Goal: Information Seeking & Learning: Learn about a topic

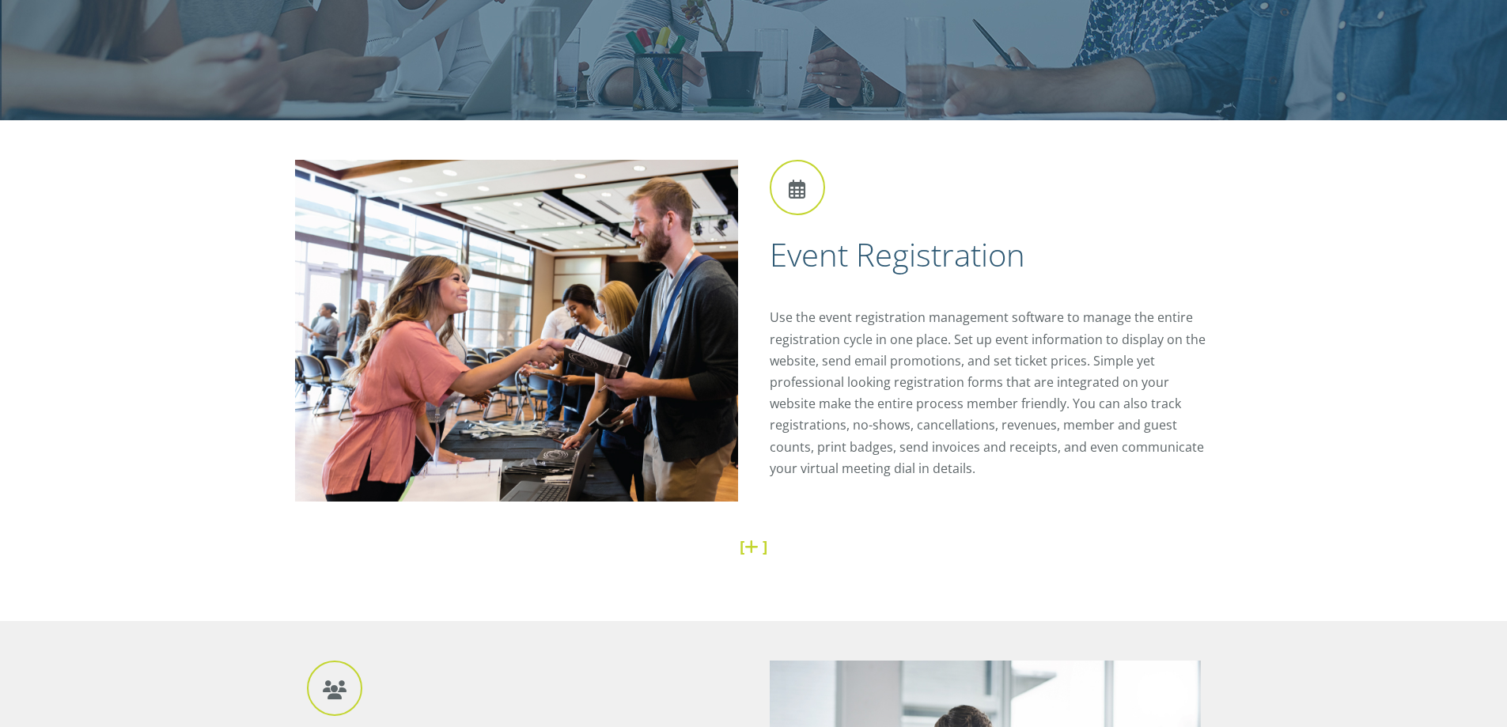
scroll to position [475, 0]
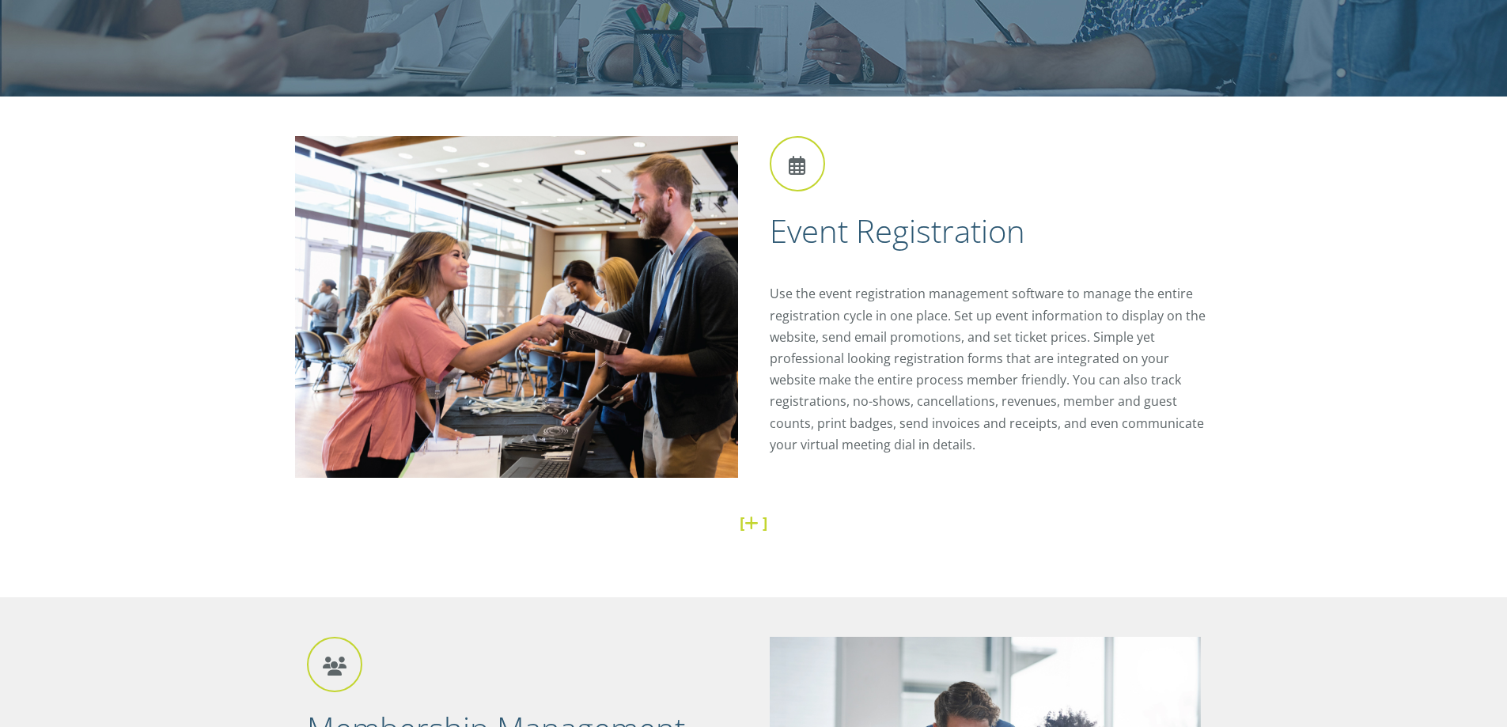
click at [752, 528] on link at bounding box center [753, 522] width 18 height 21
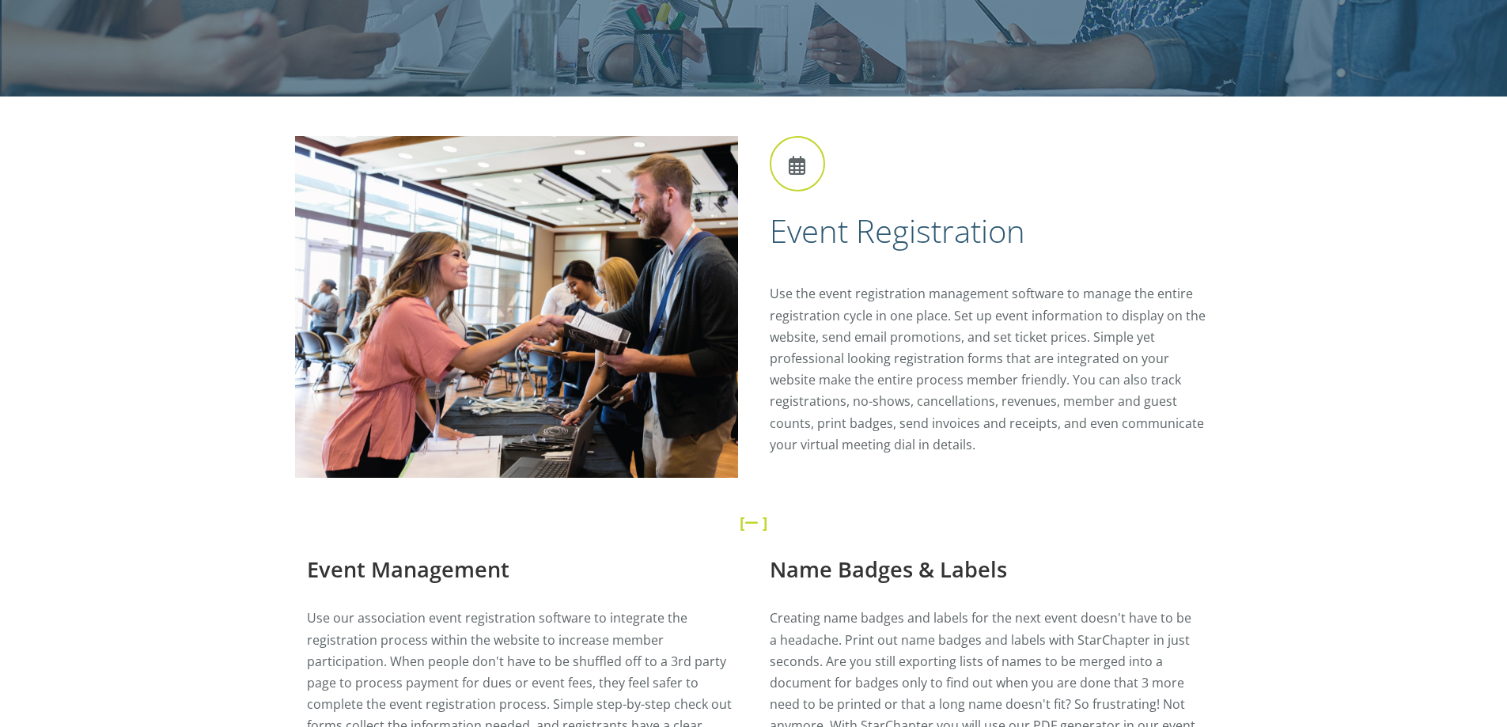
click at [754, 523] on link at bounding box center [753, 522] width 18 height 21
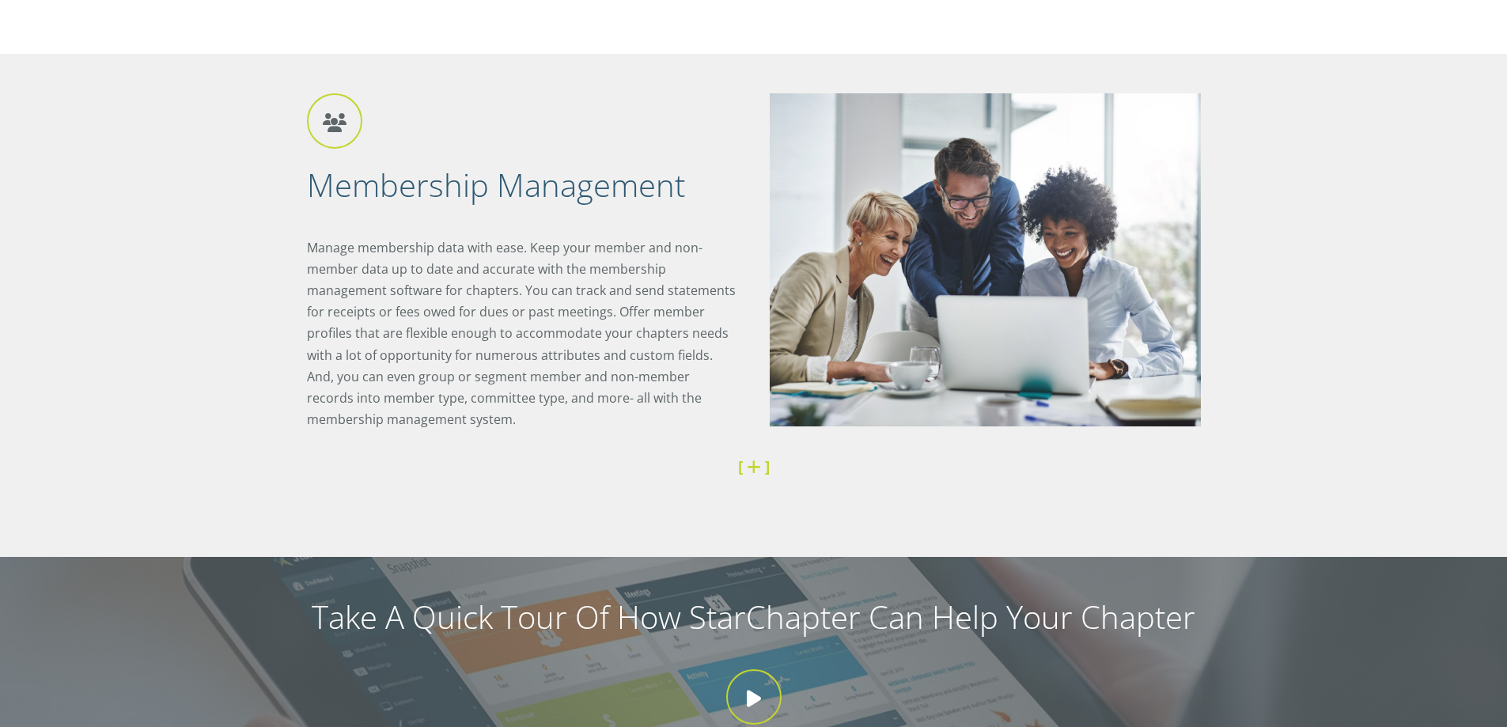
scroll to position [1028, 0]
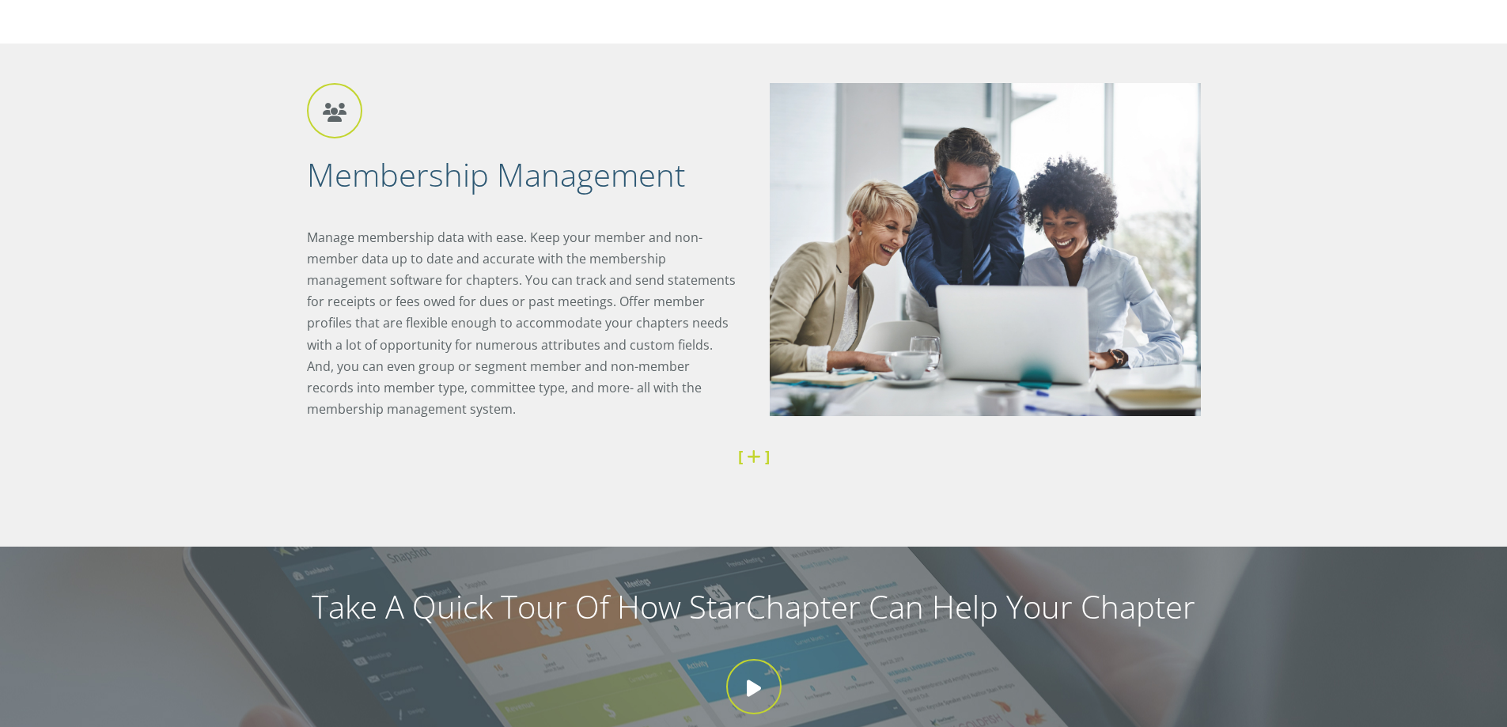
click at [216, 290] on div "Membership Management Manage membership data with ease. Keep your member and no…" at bounding box center [753, 294] width 1507 height 503
click at [757, 460] on link at bounding box center [756, 455] width 18 height 21
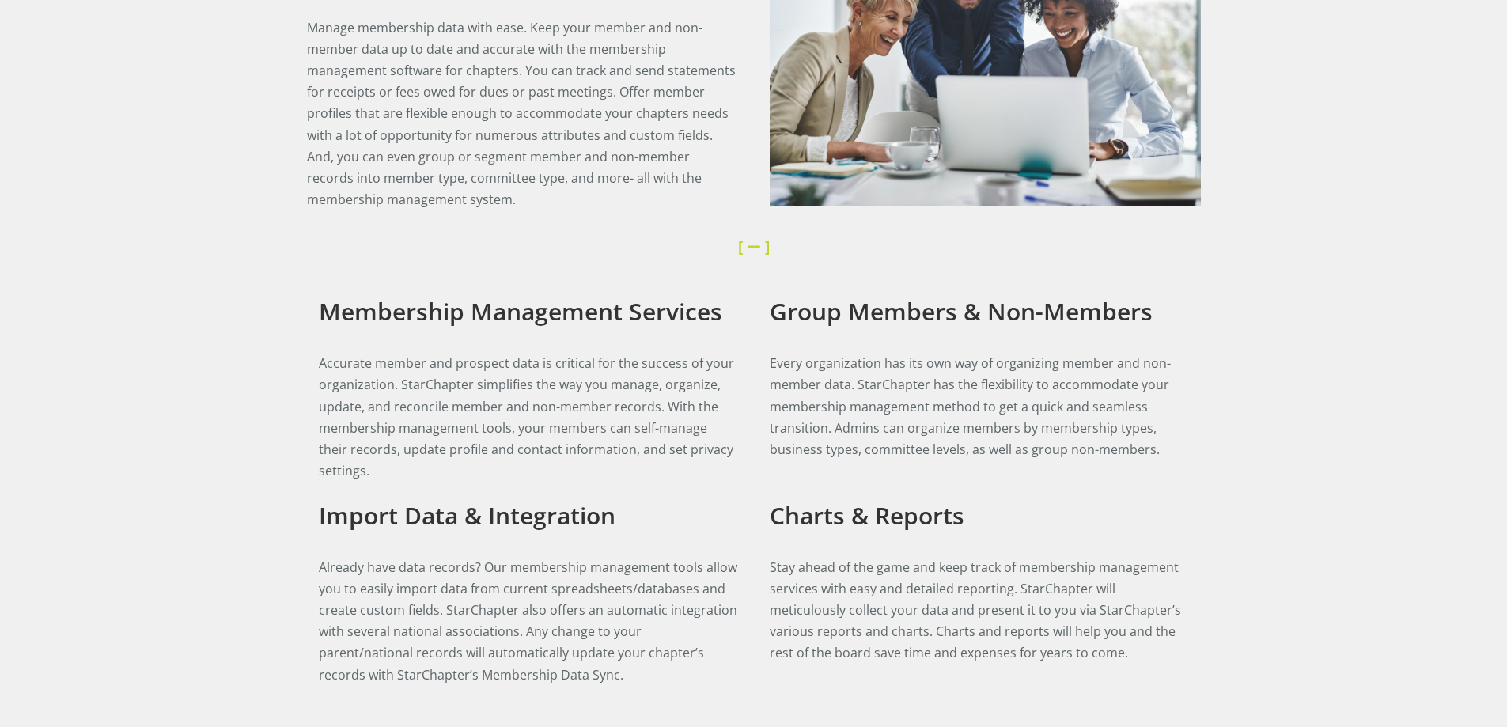
scroll to position [1265, 0]
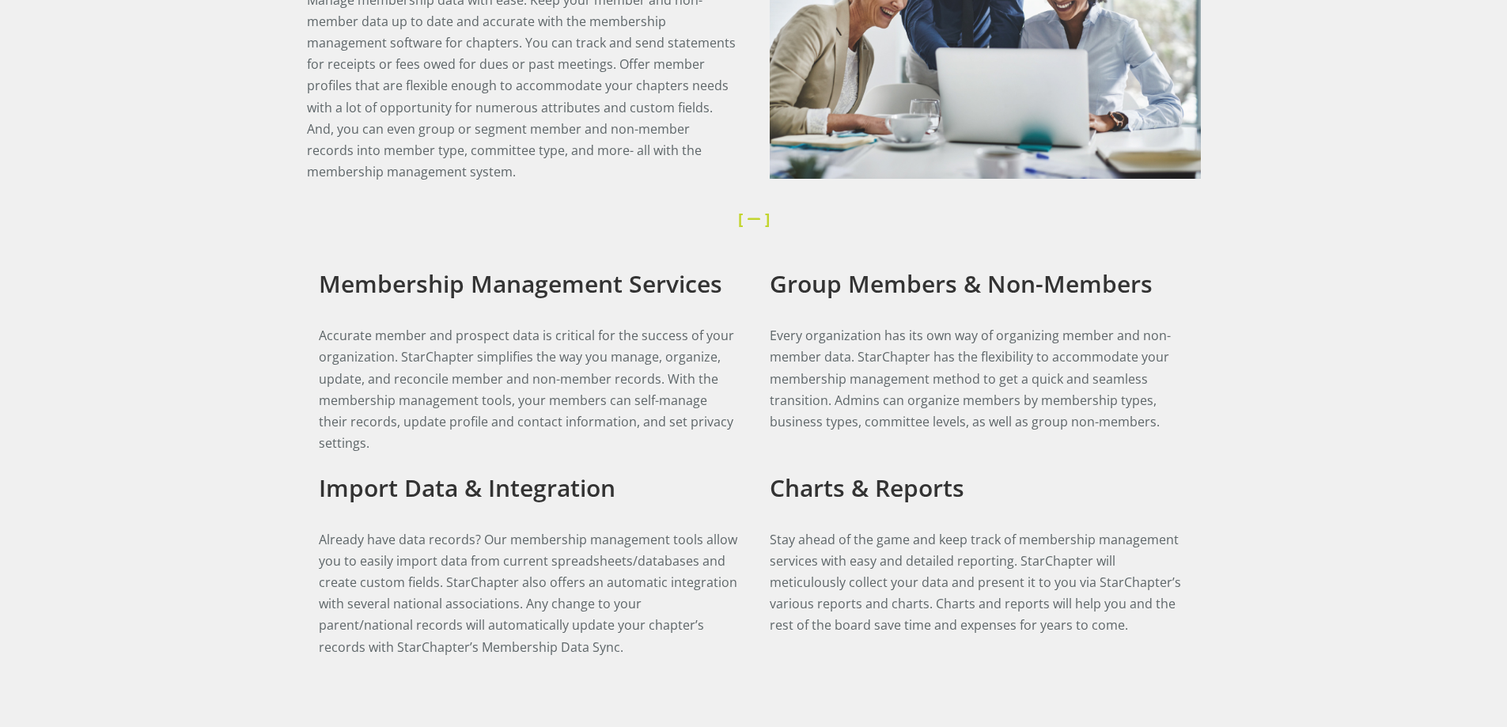
click at [755, 219] on link at bounding box center [756, 218] width 18 height 21
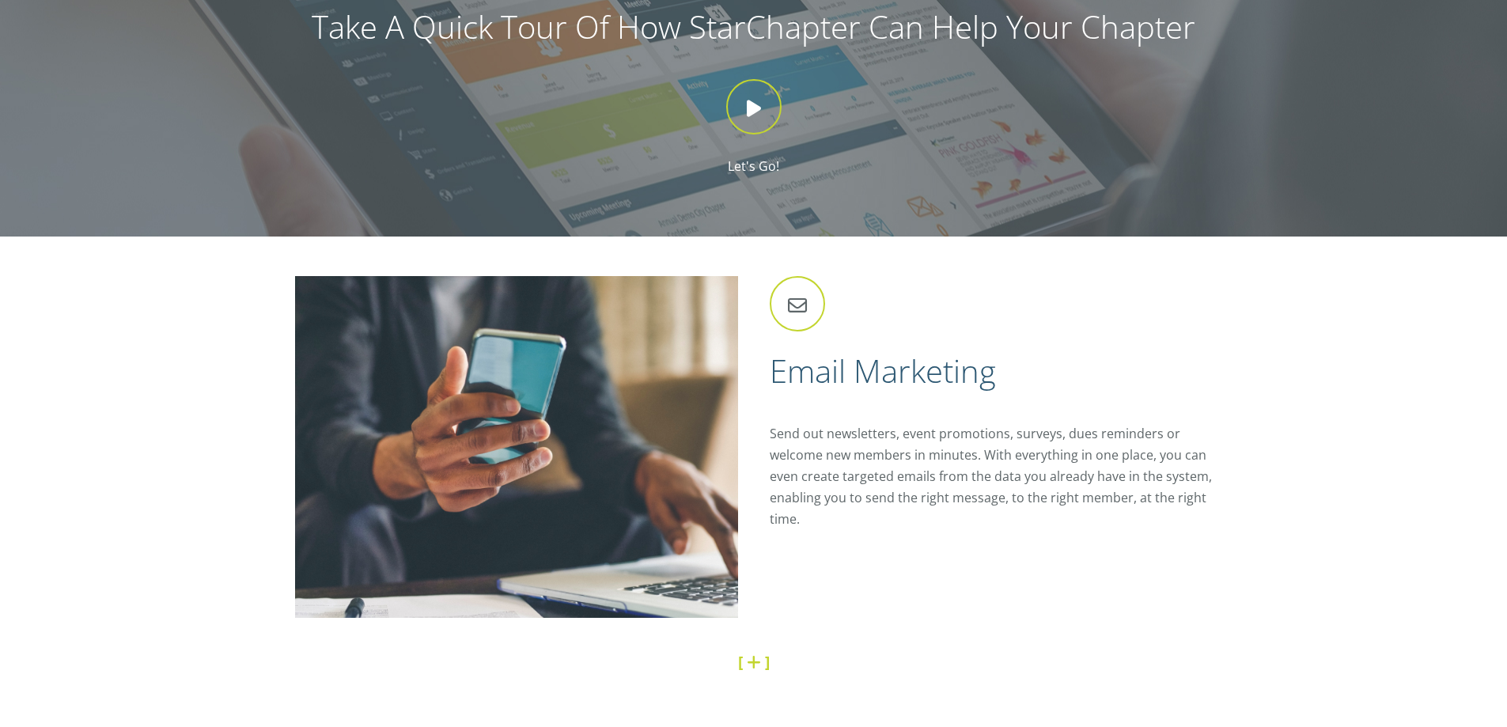
scroll to position [1661, 0]
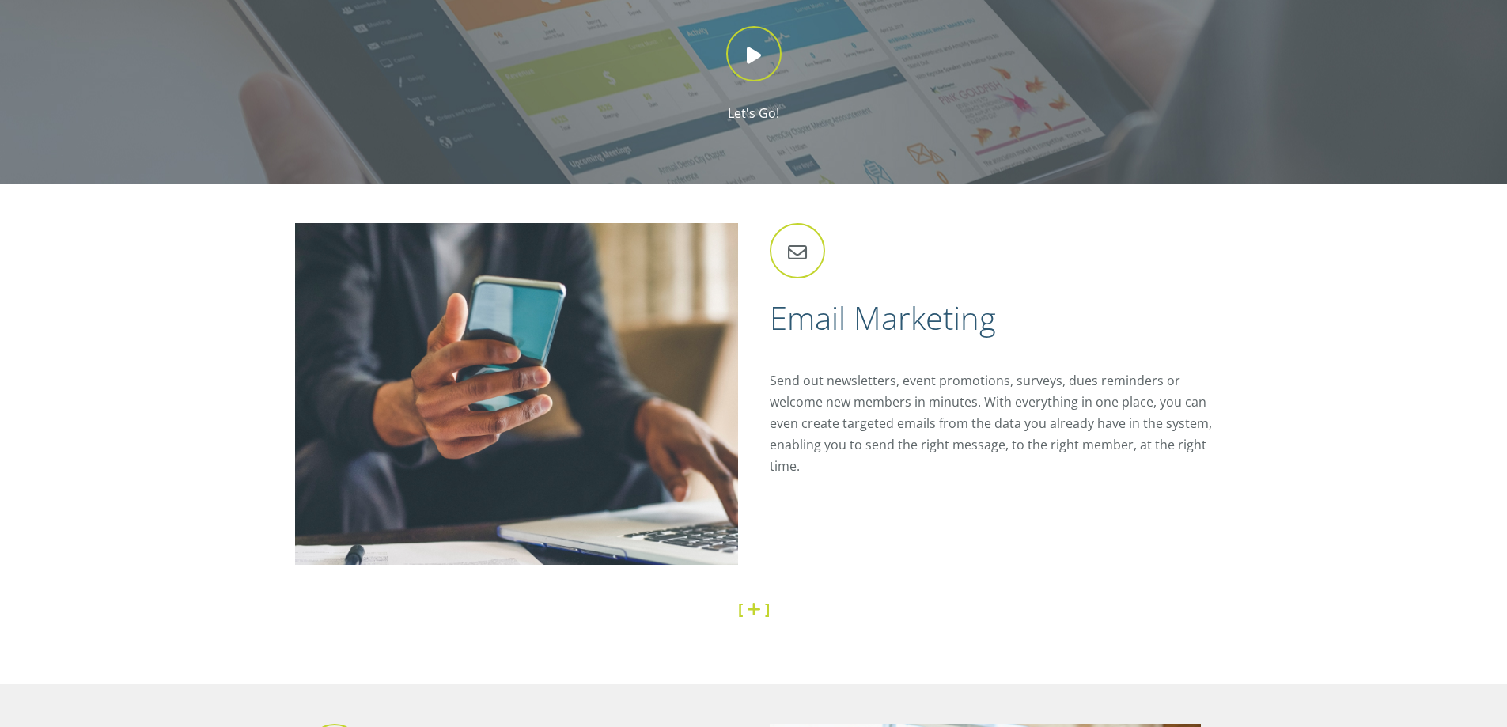
click at [758, 613] on link at bounding box center [756, 608] width 18 height 21
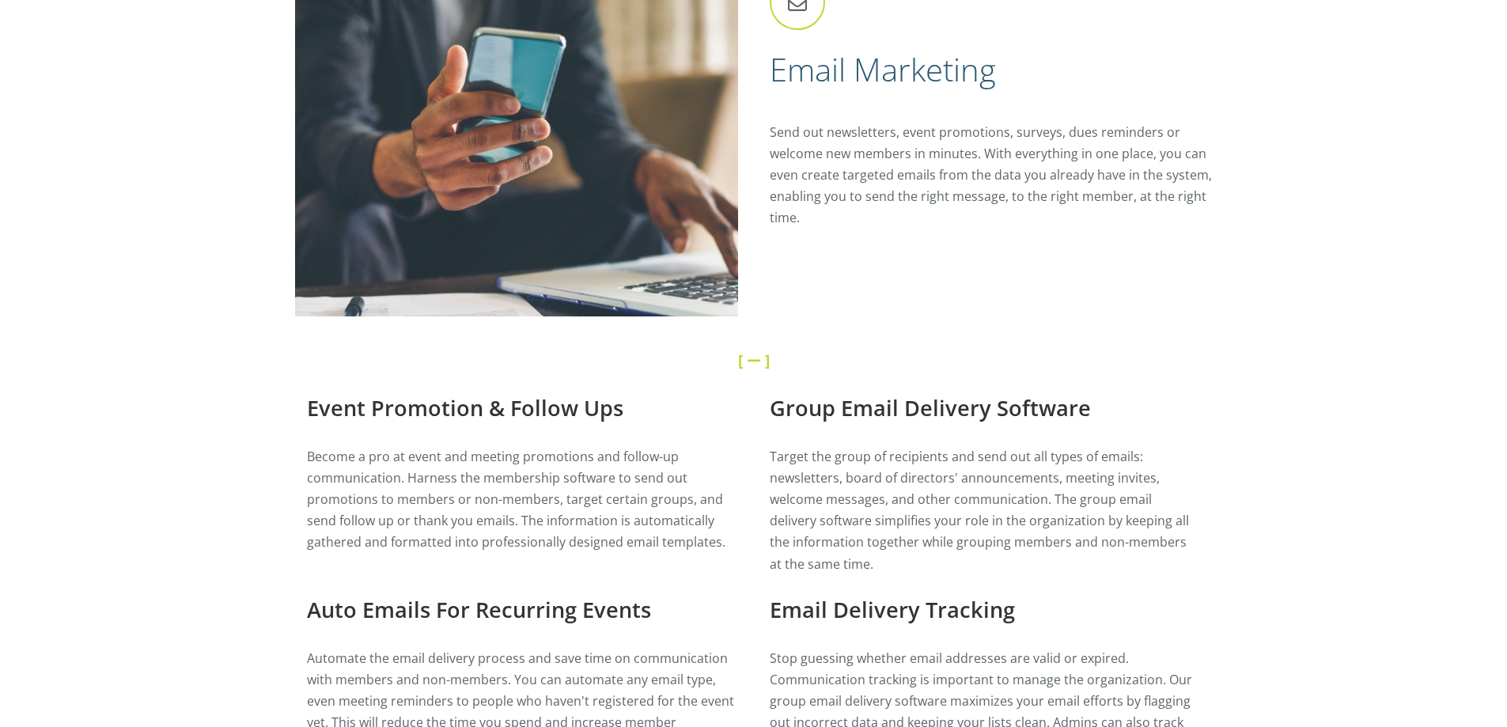
scroll to position [1898, 0]
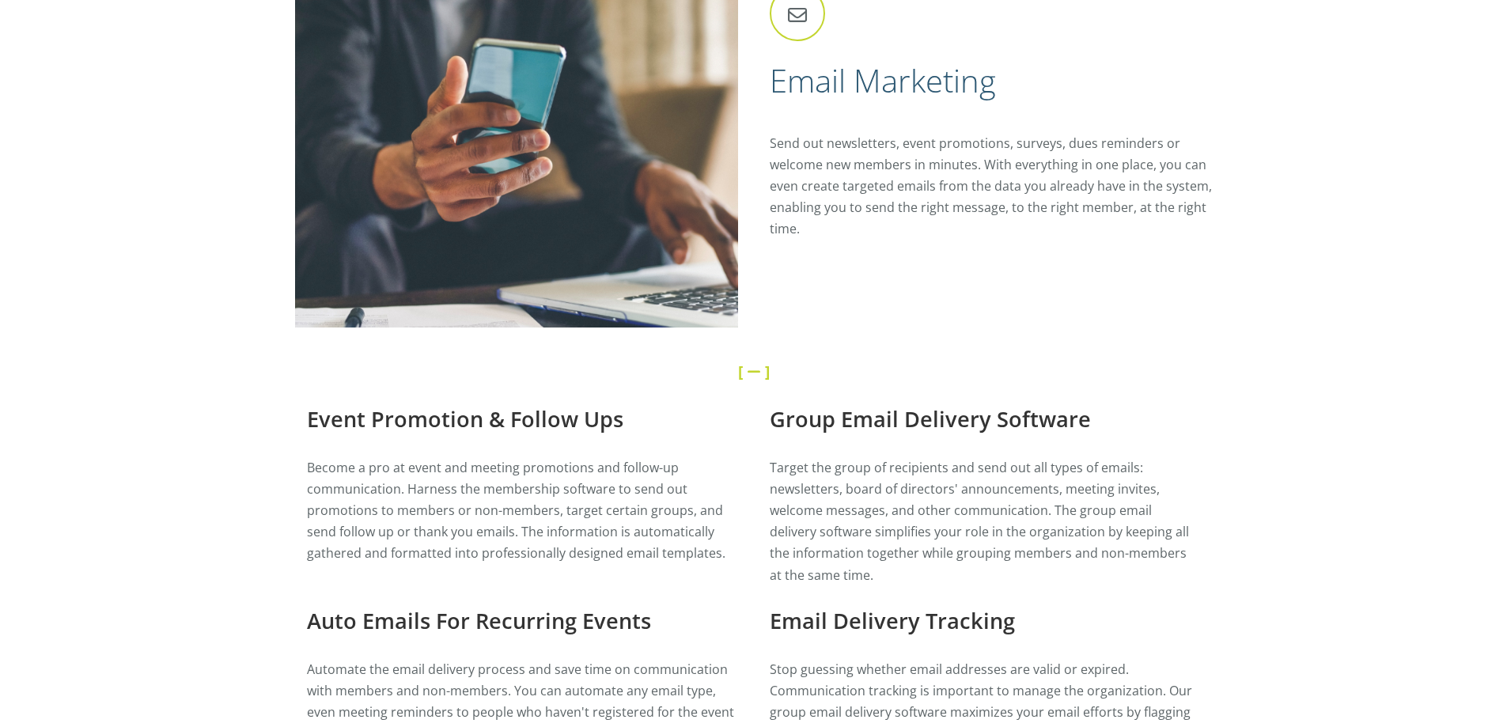
click at [750, 373] on link at bounding box center [756, 371] width 18 height 21
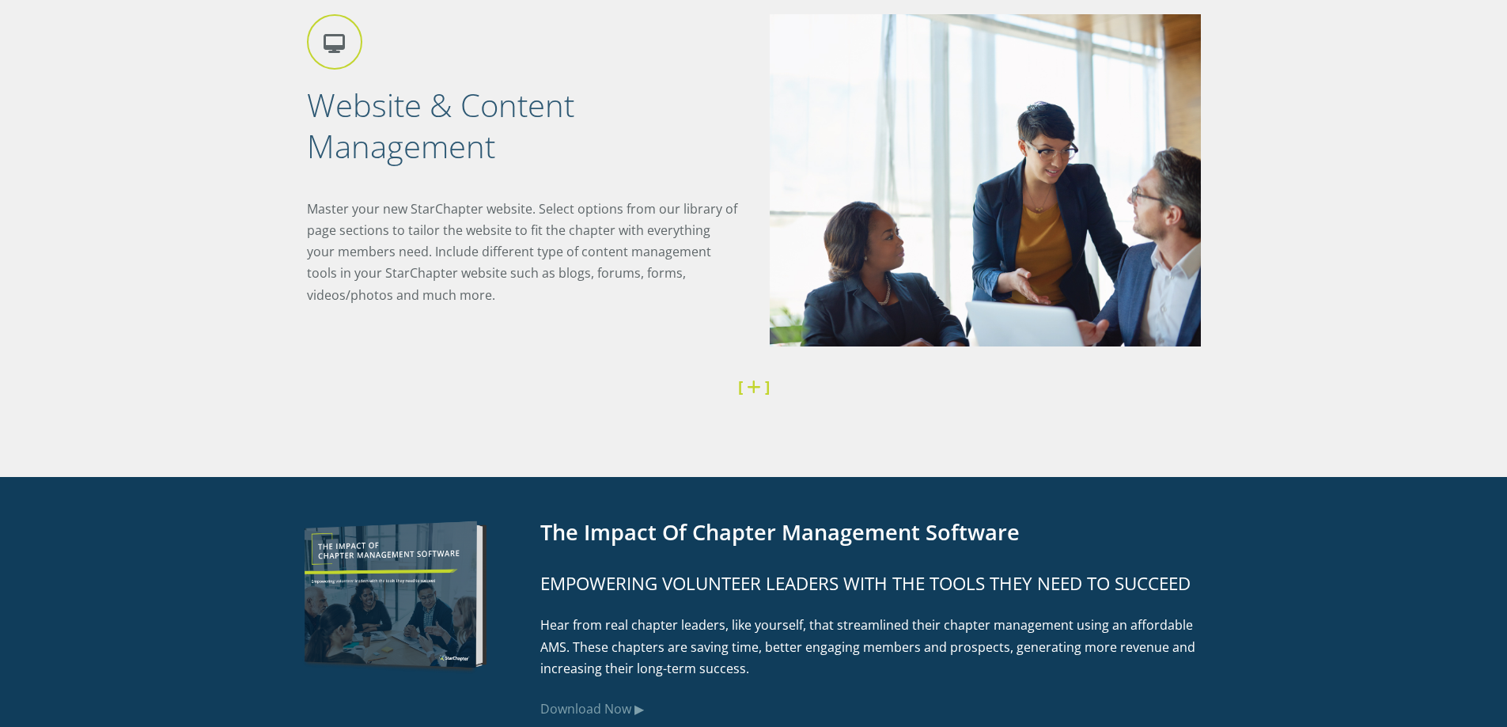
scroll to position [2373, 0]
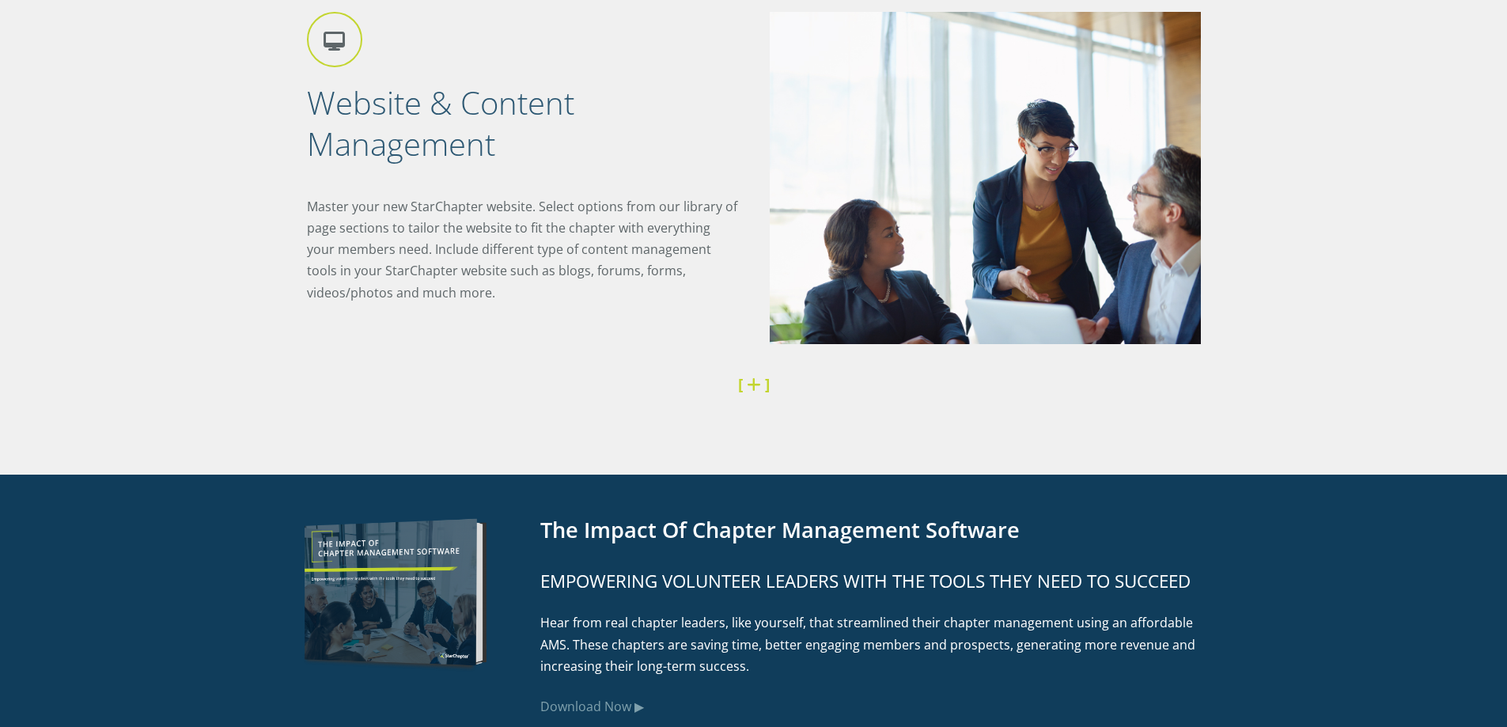
click at [753, 382] on link at bounding box center [756, 383] width 18 height 21
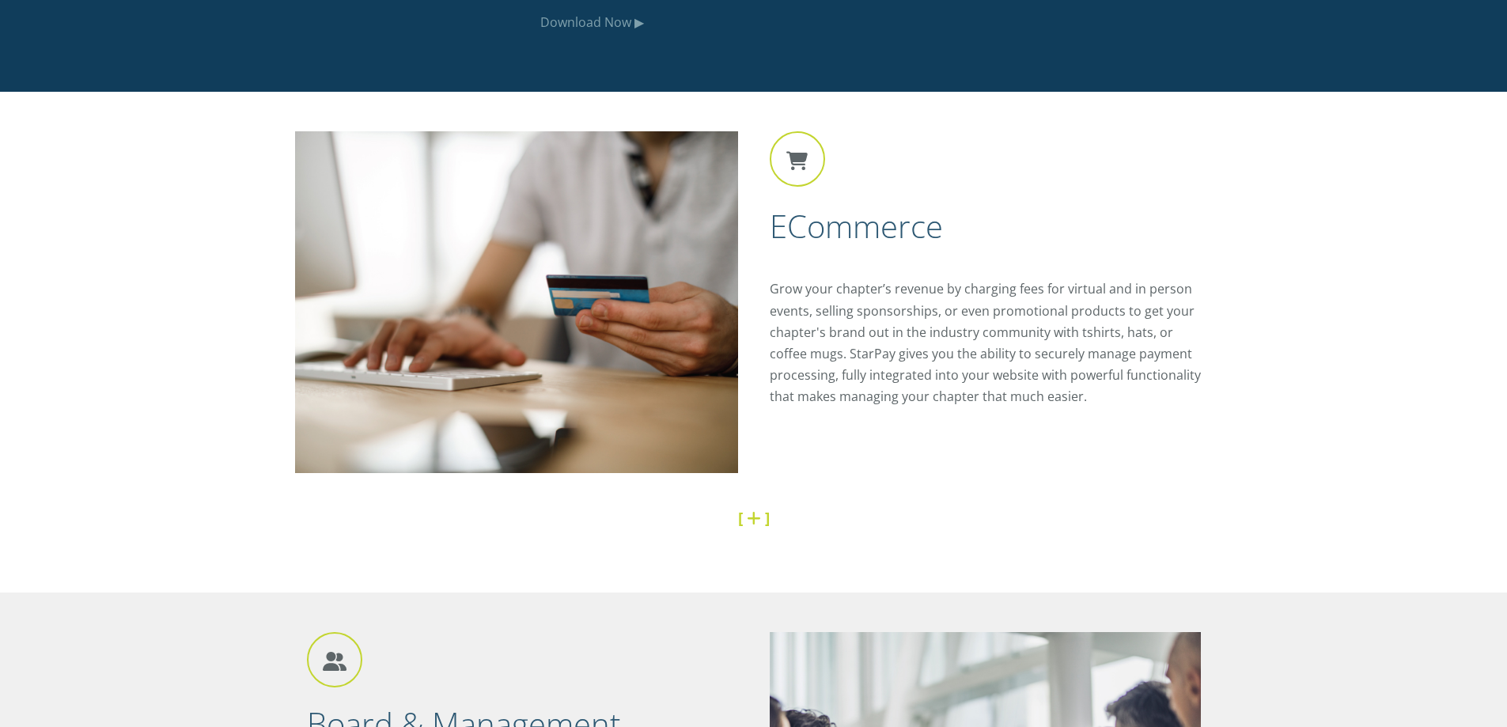
scroll to position [4587, 0]
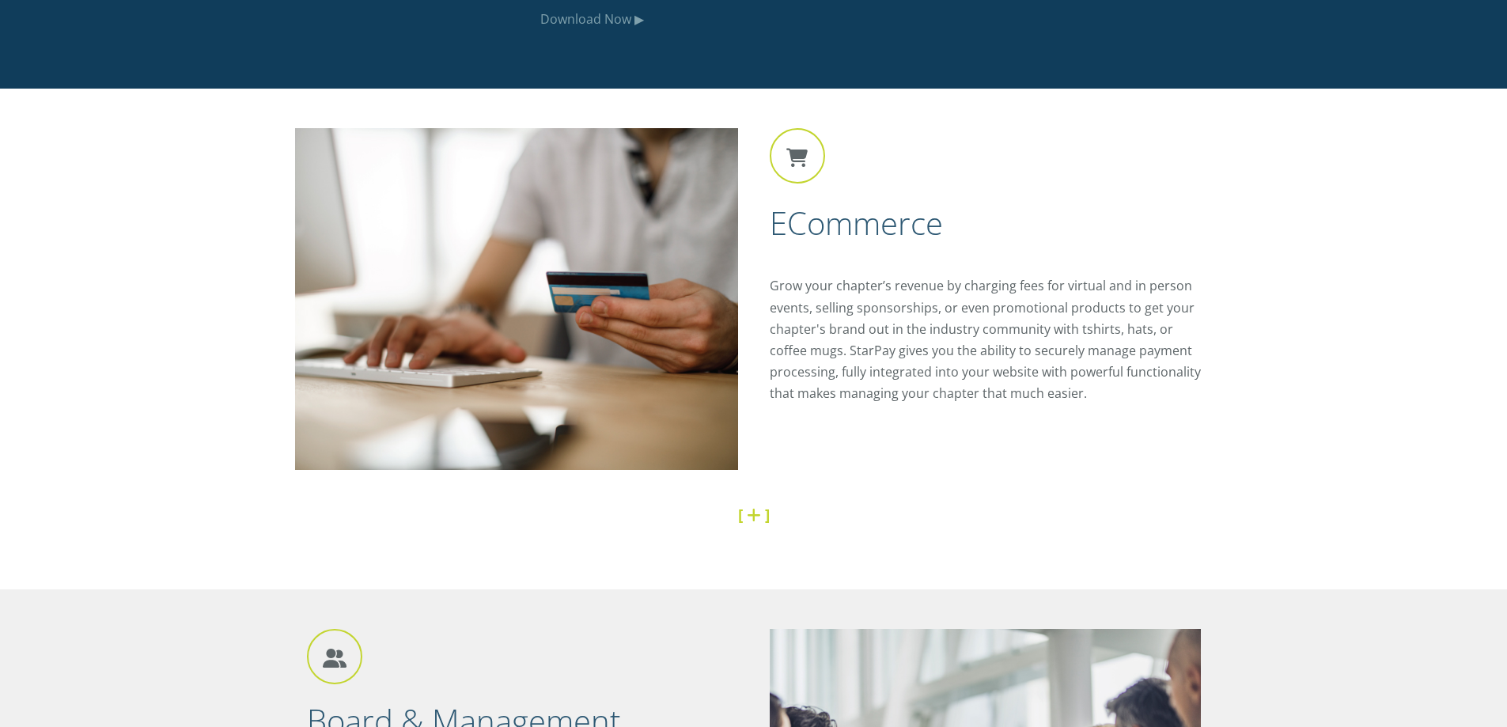
click at [1220, 331] on div "eCommerce Grow your chapter’s revenue by charging fees for virtual and in perso…" at bounding box center [753, 339] width 949 height 501
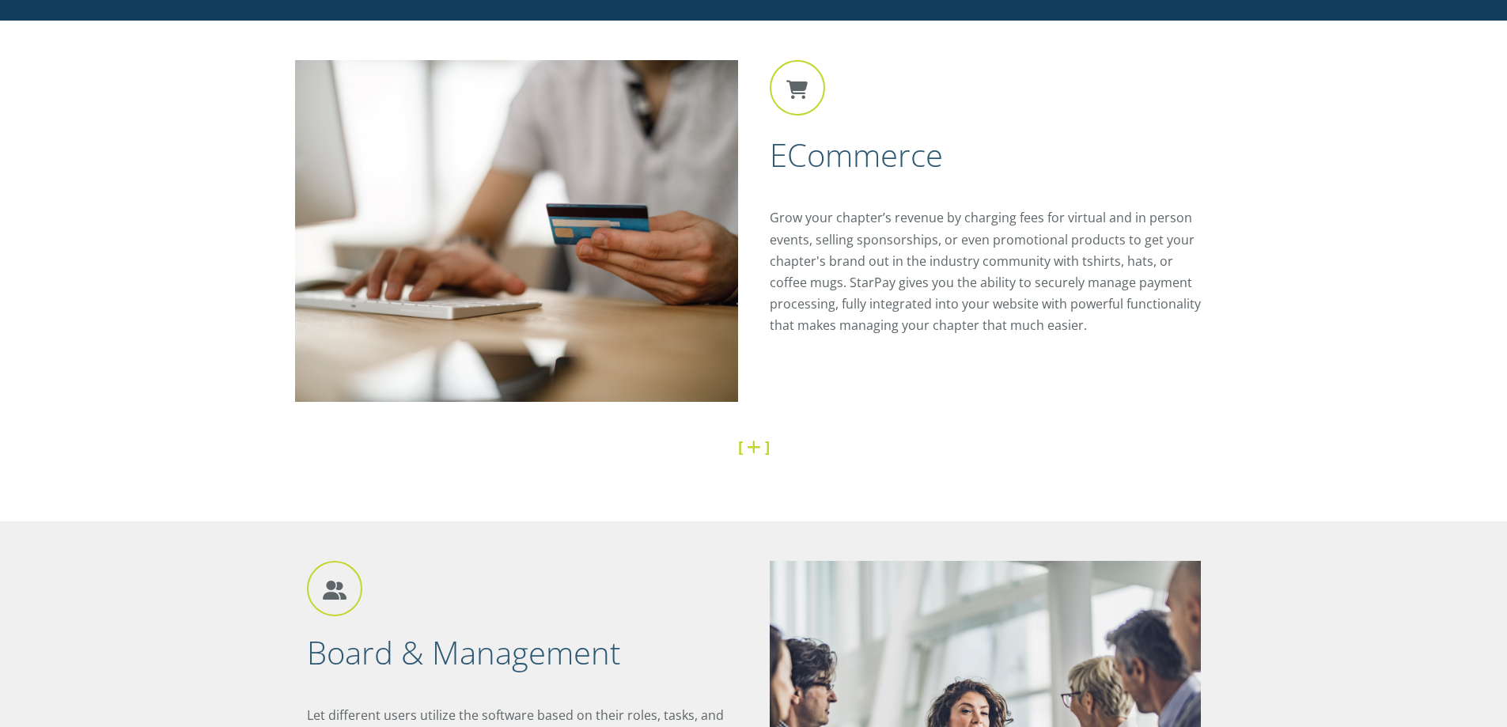
scroll to position [4745, 0]
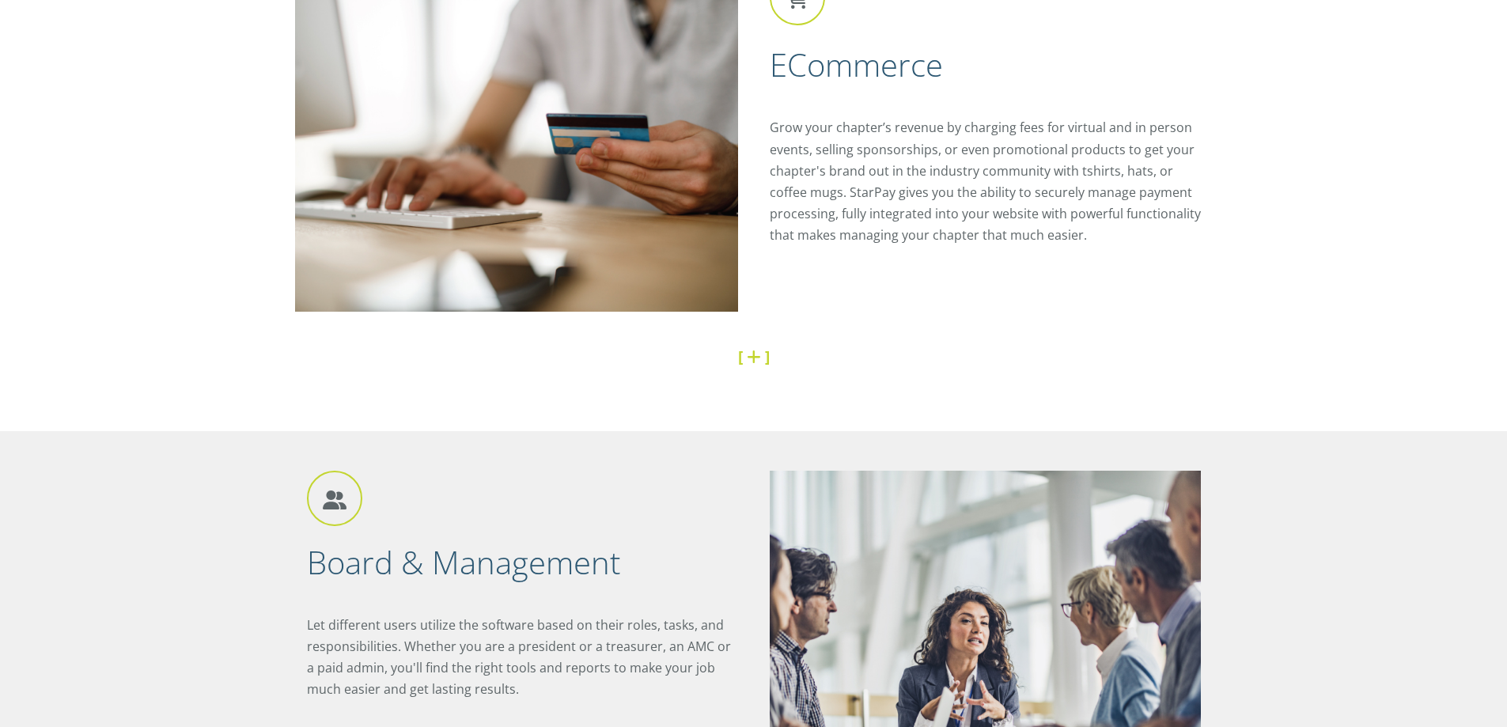
click at [758, 362] on link at bounding box center [756, 356] width 18 height 21
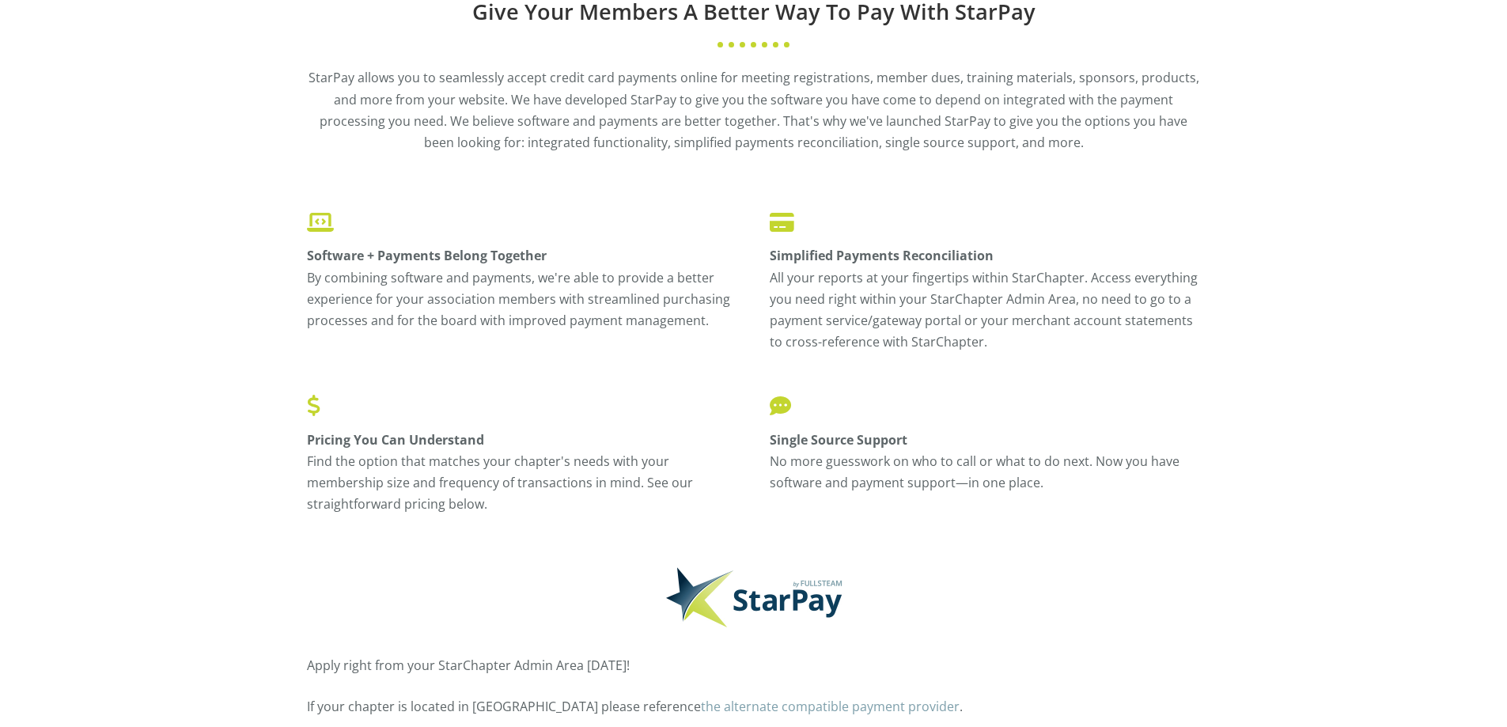
scroll to position [5141, 0]
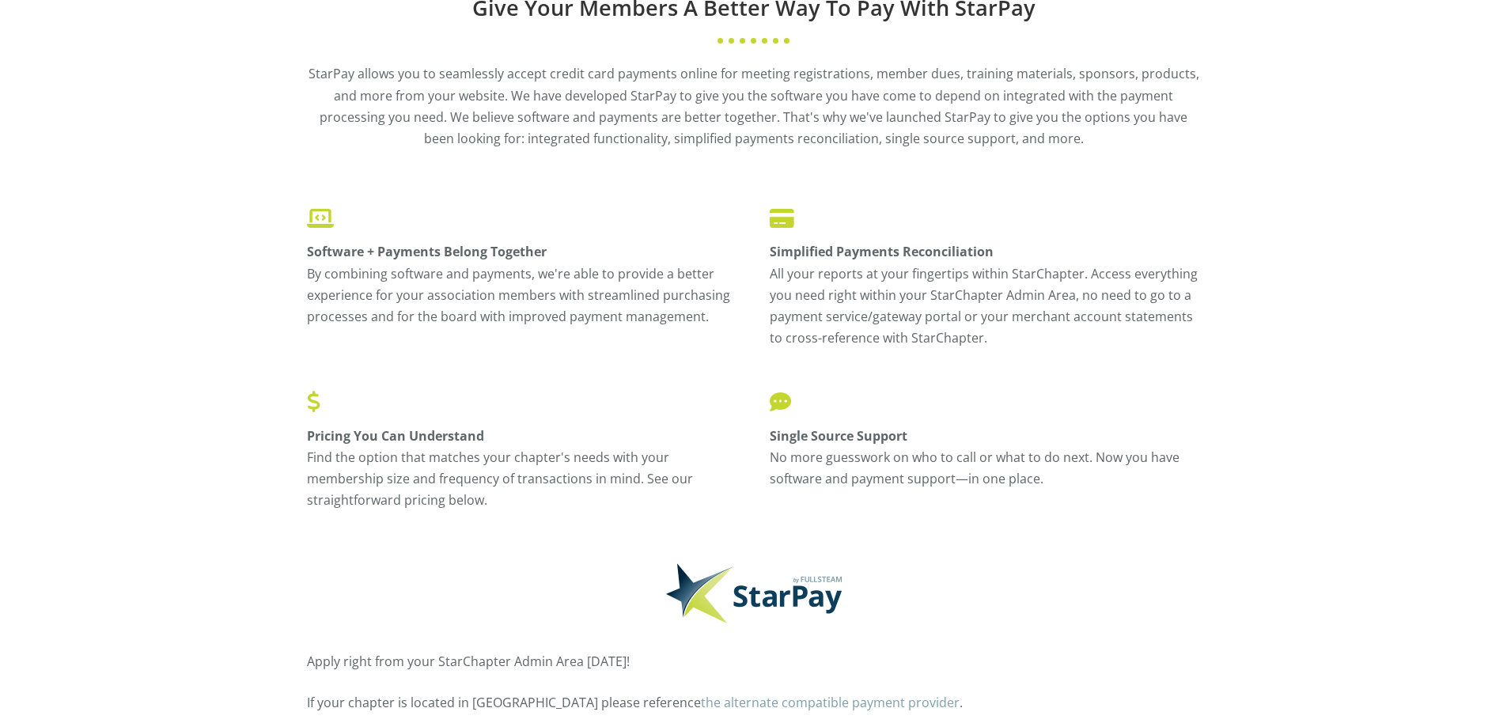
click at [675, 228] on p "Software + Payments Belong Together By combining software and payments, we're a…" at bounding box center [522, 267] width 431 height 119
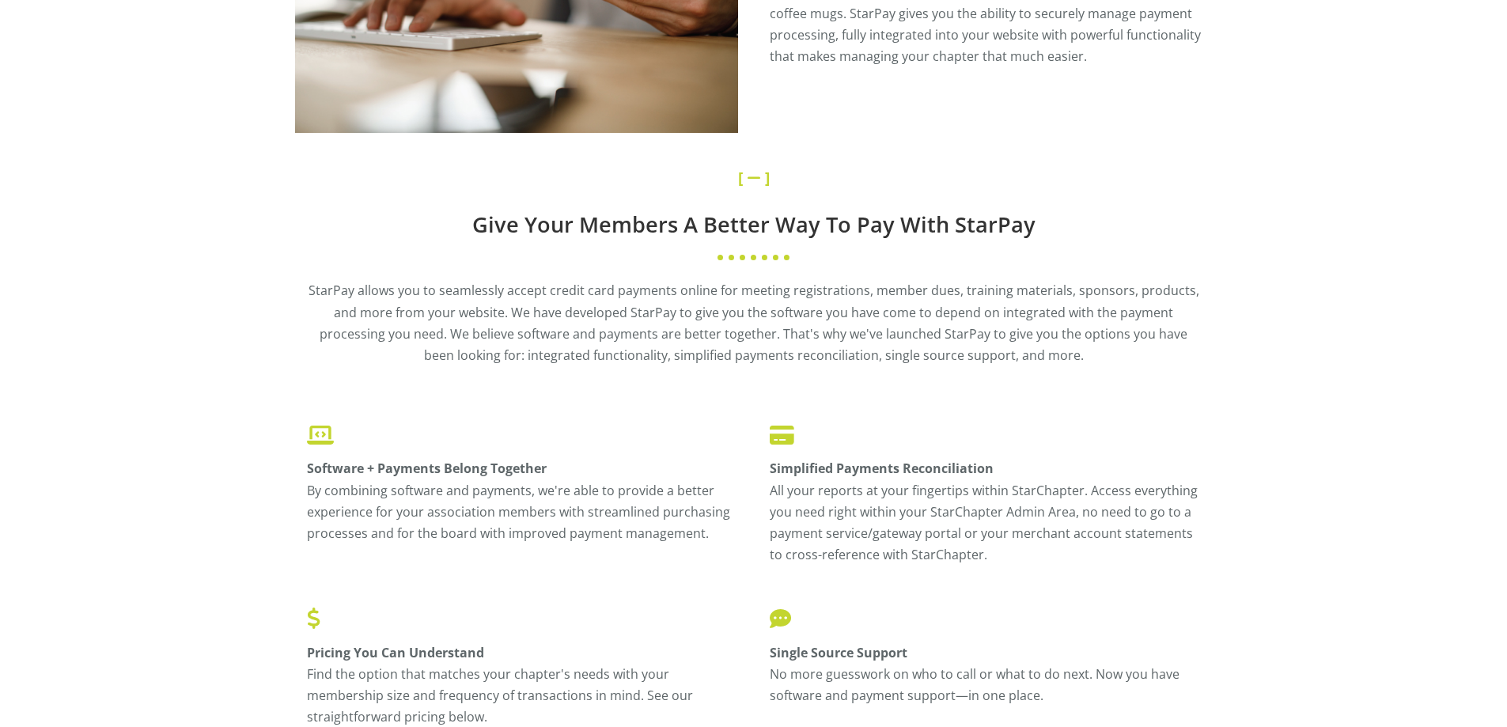
scroll to position [4903, 0]
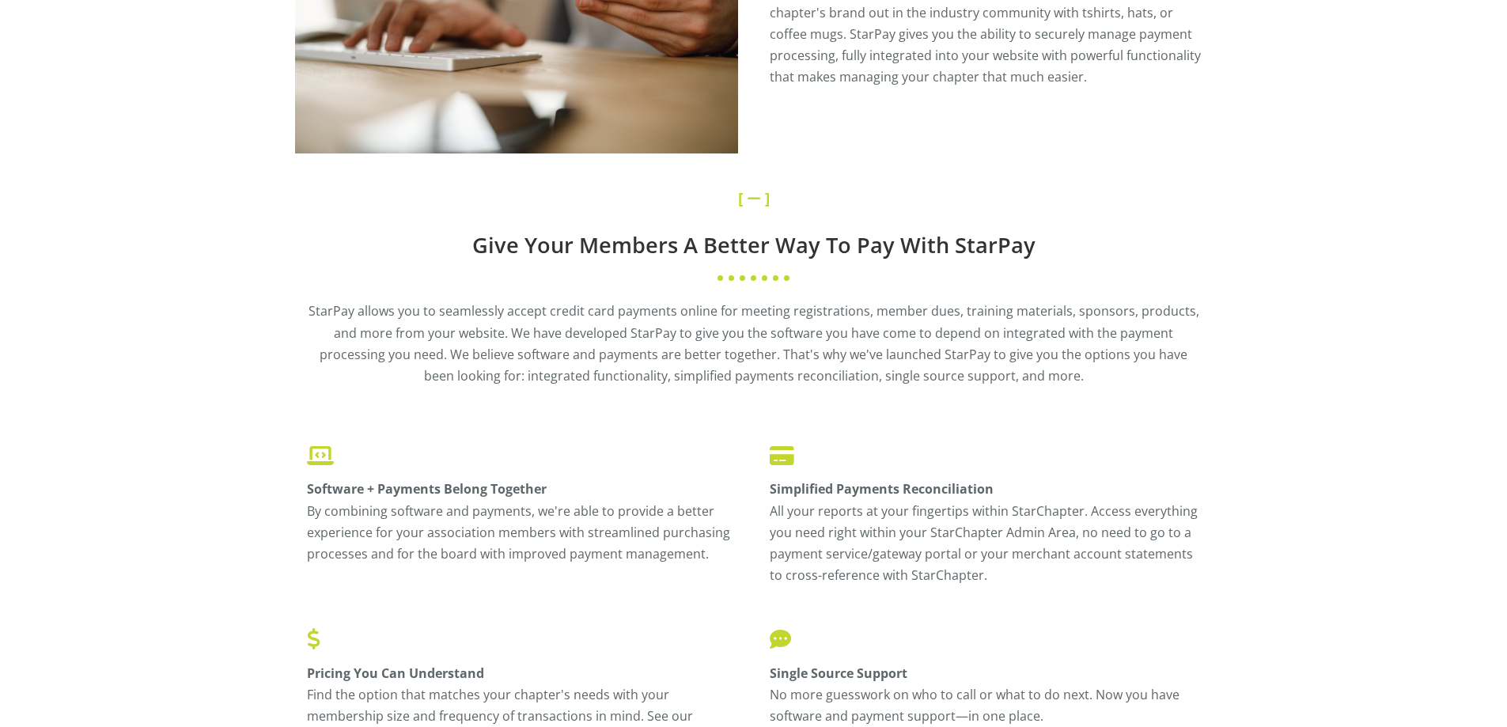
click at [749, 199] on link at bounding box center [756, 197] width 18 height 21
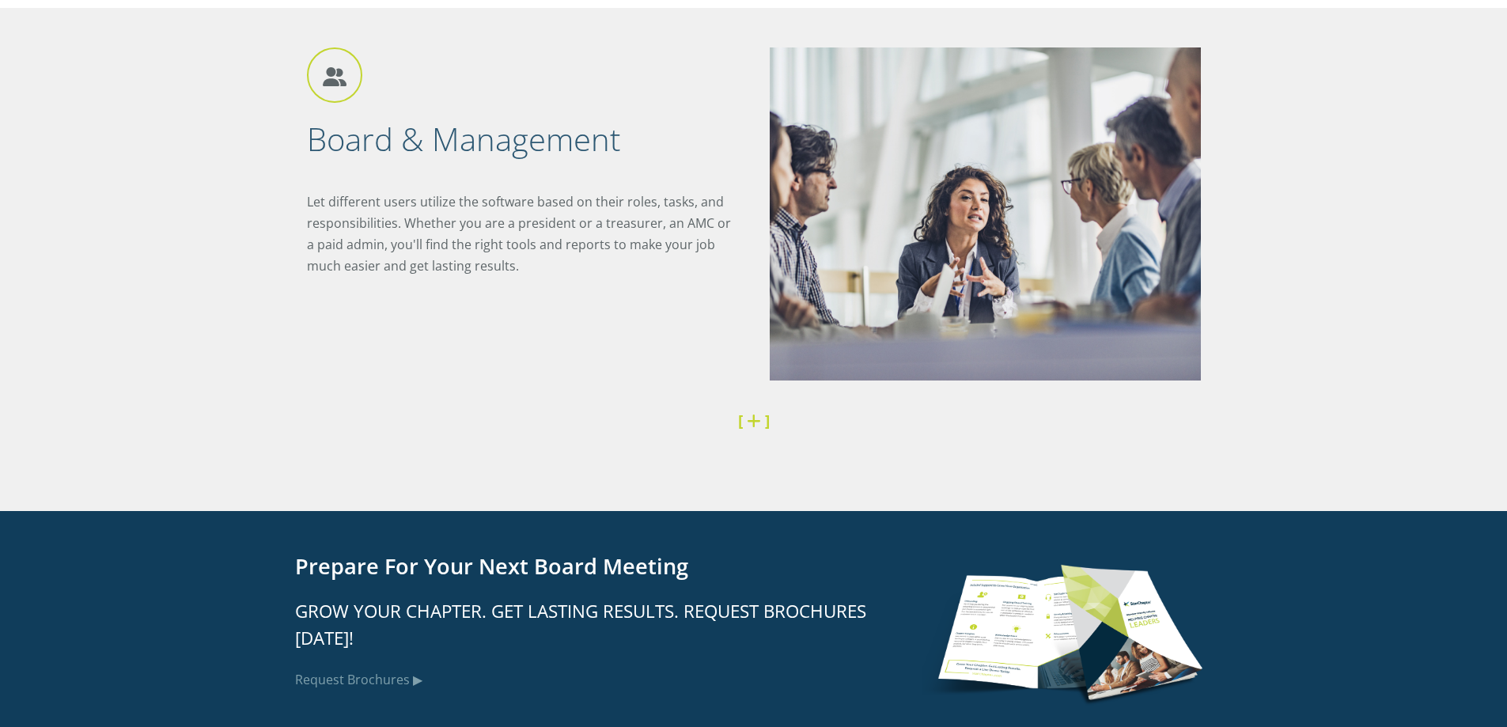
scroll to position [5141, 0]
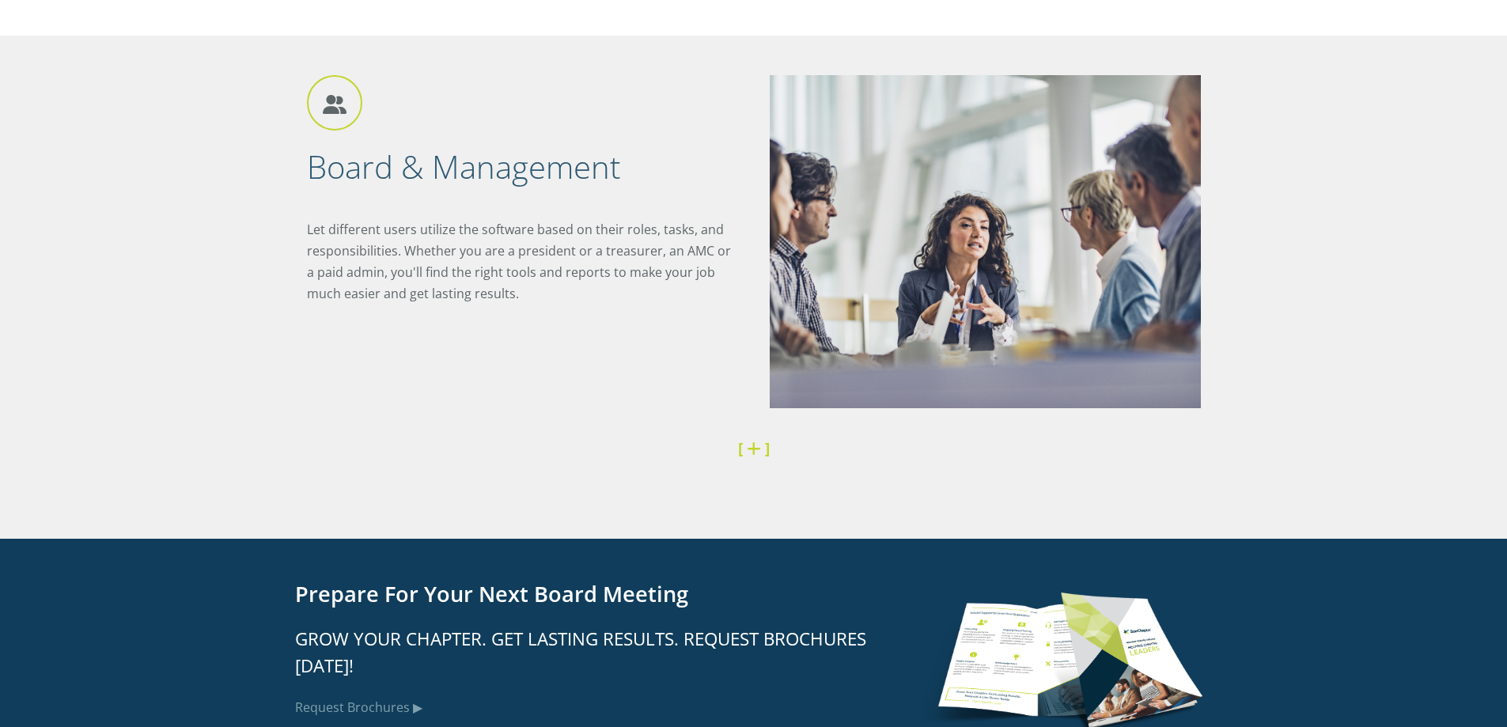
click at [753, 452] on link at bounding box center [756, 447] width 18 height 21
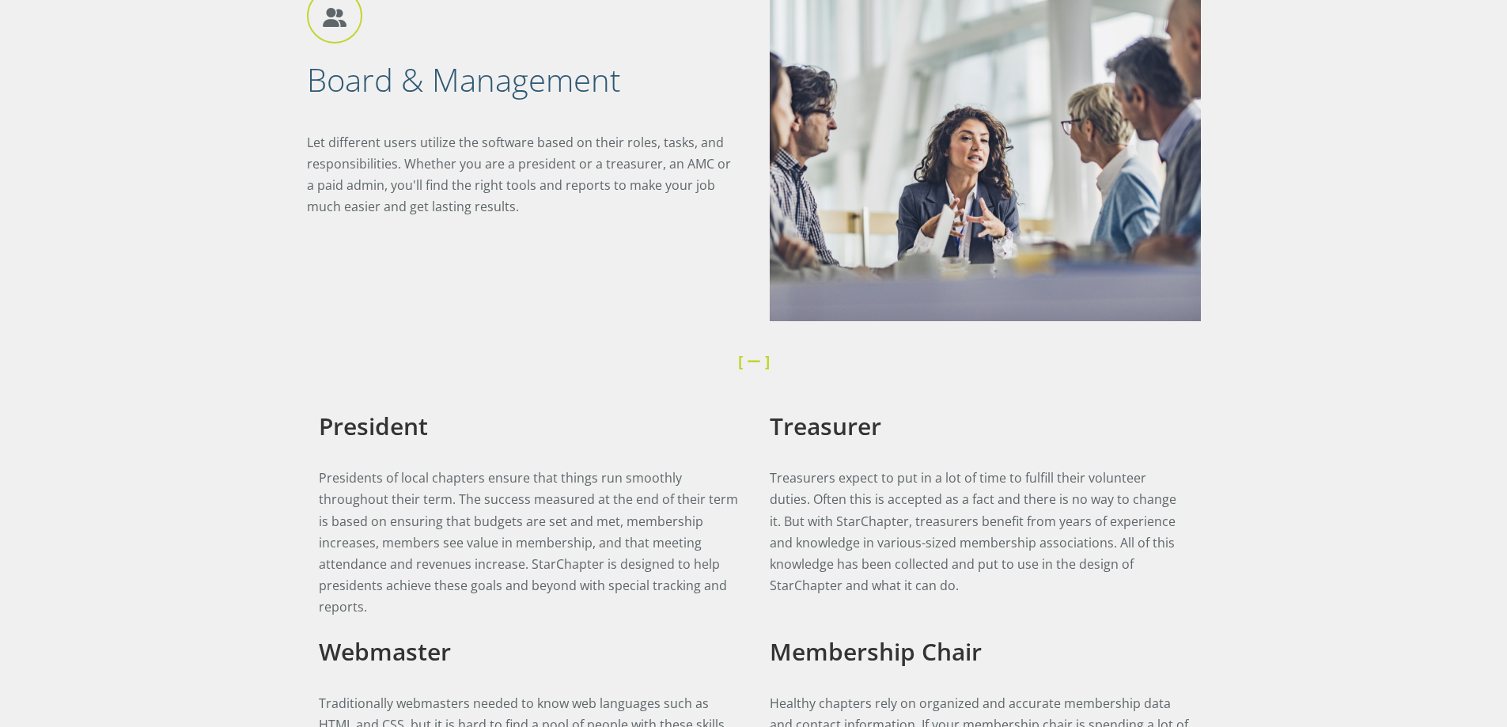
scroll to position [5220, 0]
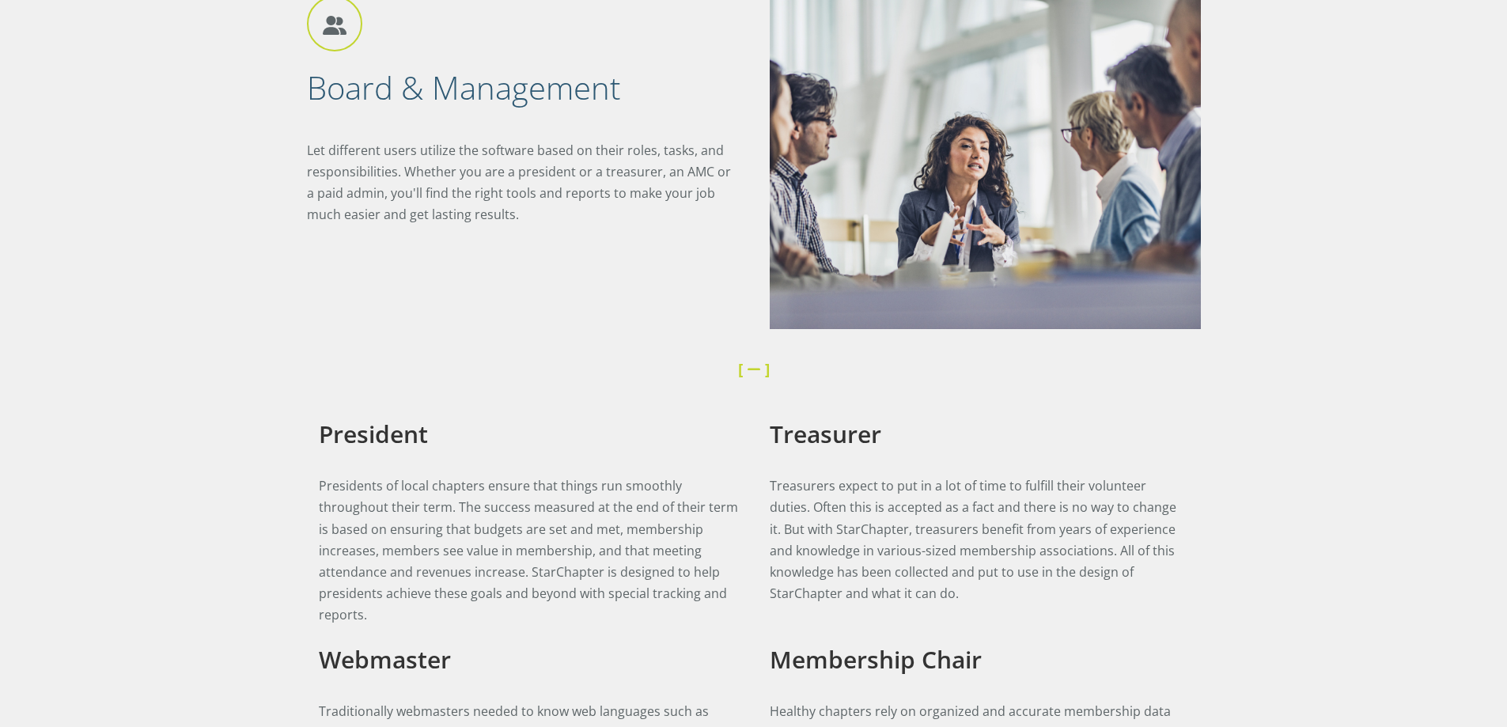
click at [750, 372] on link at bounding box center [756, 368] width 18 height 21
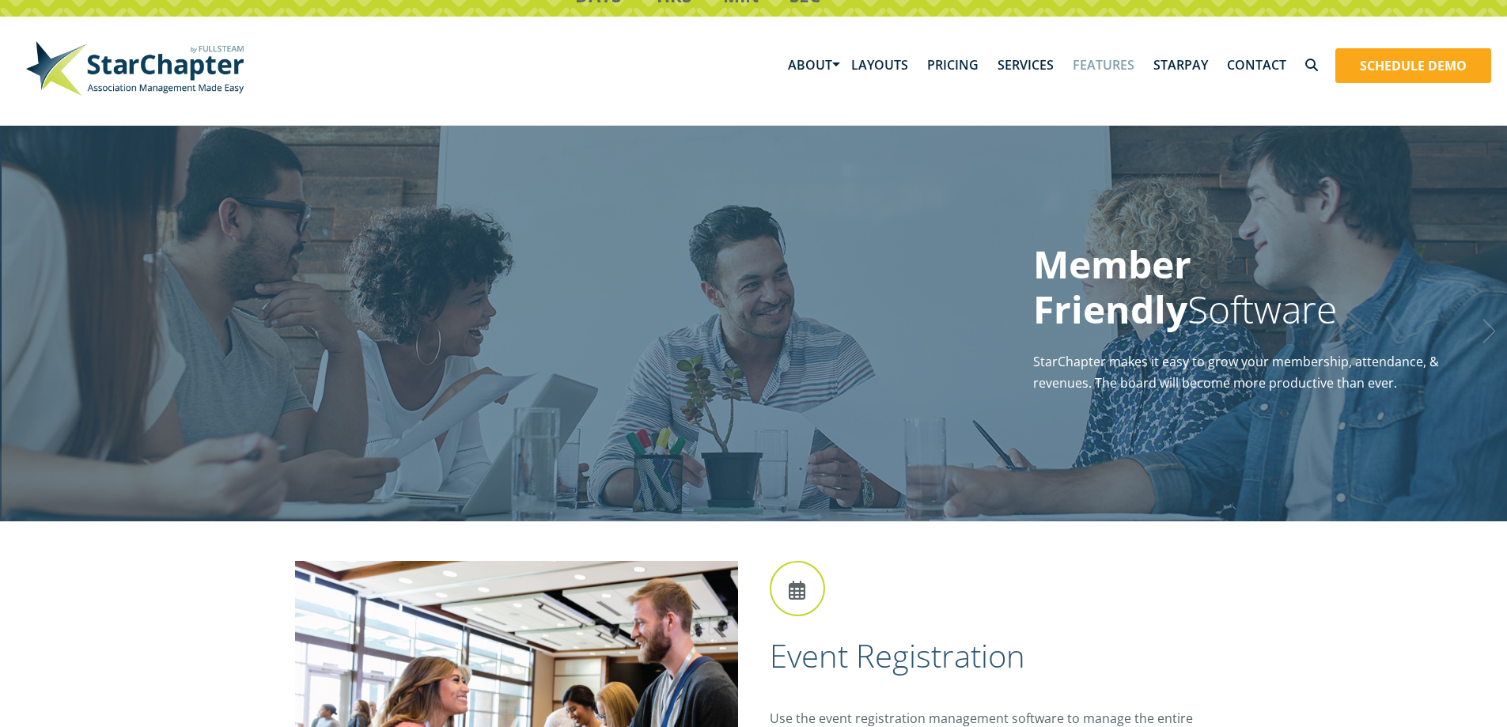
scroll to position [0, 0]
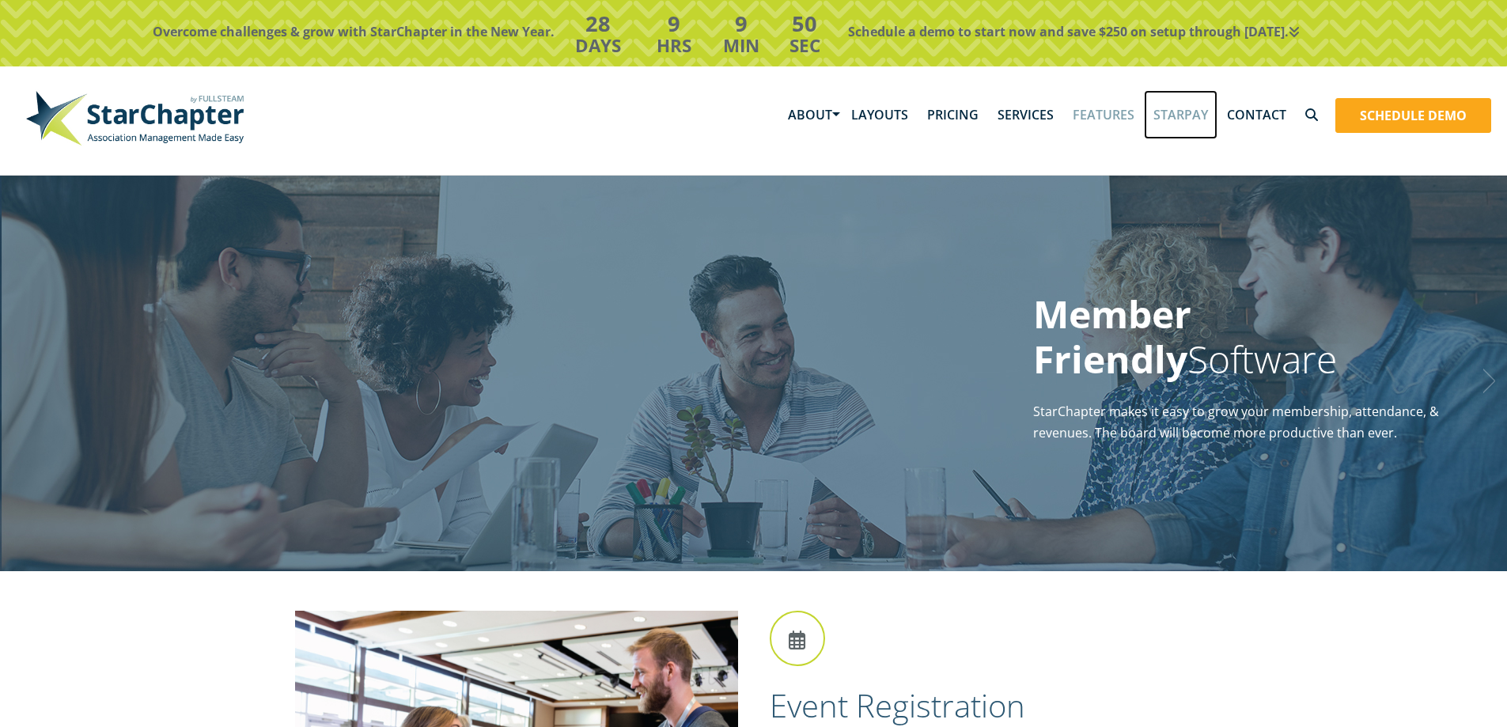
click at [1176, 117] on link "StarPay" at bounding box center [1181, 114] width 74 height 49
